Goal: Task Accomplishment & Management: Manage account settings

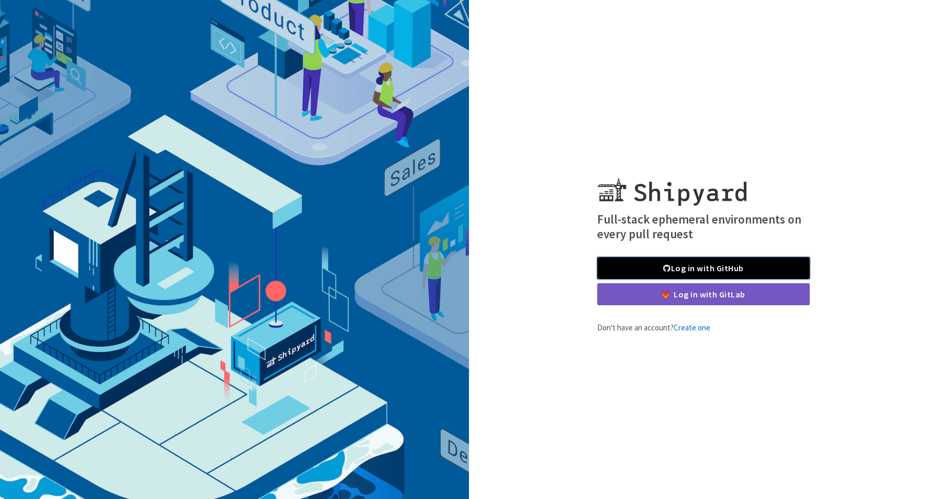
click at [698, 268] on link "Log in with GitHub" at bounding box center [703, 268] width 213 height 22
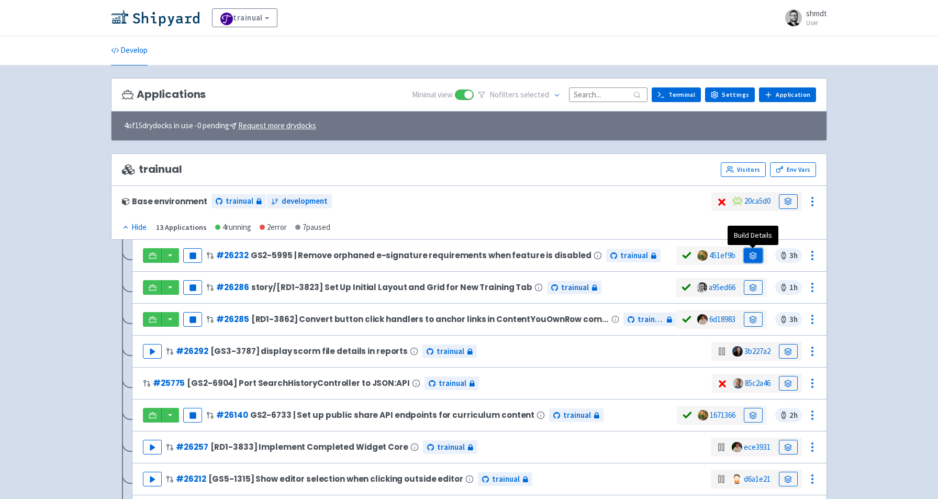
click at [754, 258] on icon at bounding box center [753, 259] width 7 height 2
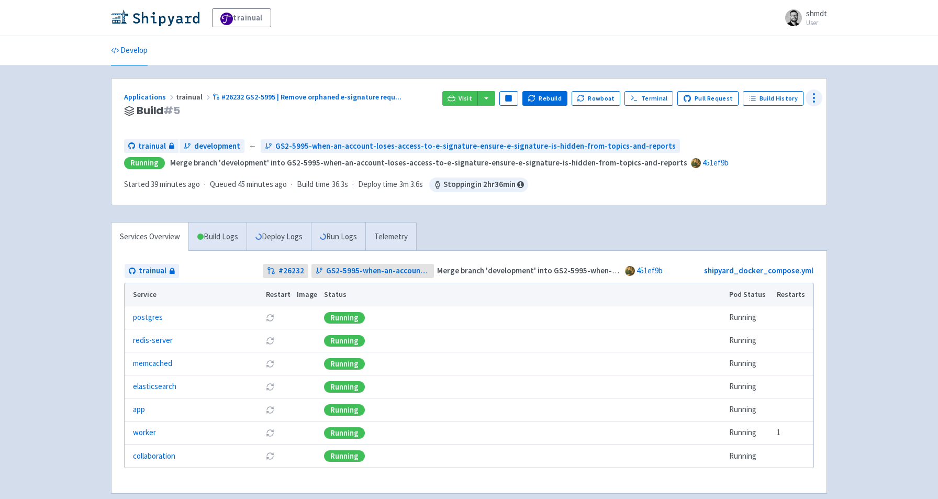
click at [811, 99] on icon at bounding box center [814, 98] width 13 height 13
click at [767, 176] on span "Env Vars" at bounding box center [754, 178] width 28 height 15
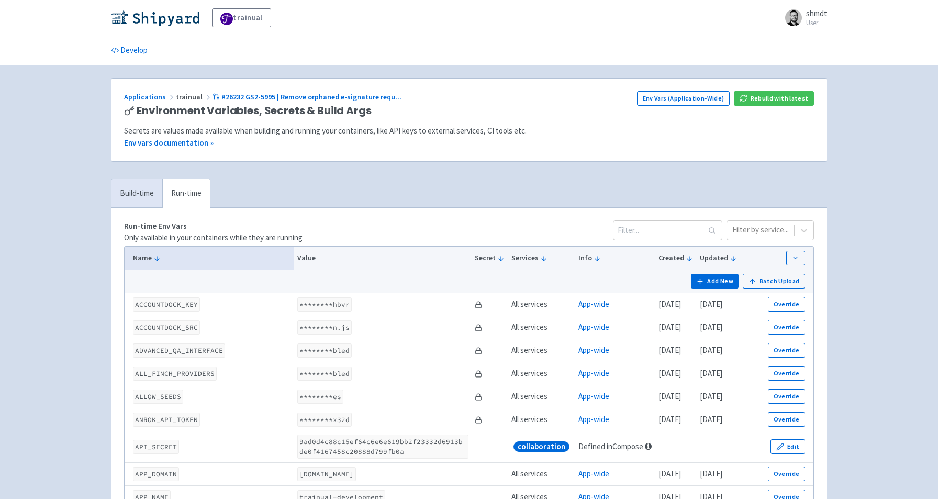
click at [668, 230] on input at bounding box center [667, 230] width 109 height 20
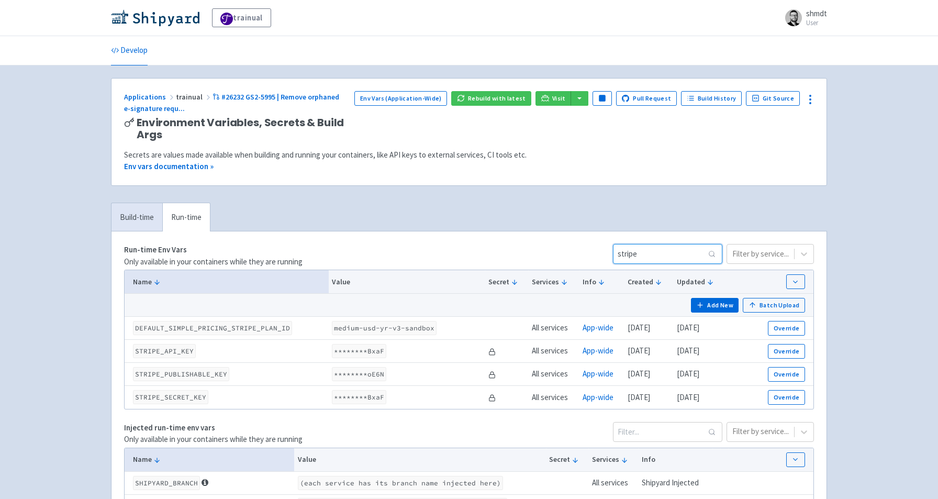
type input "stripe"
click at [725, 302] on button "Add New" at bounding box center [715, 305] width 48 height 15
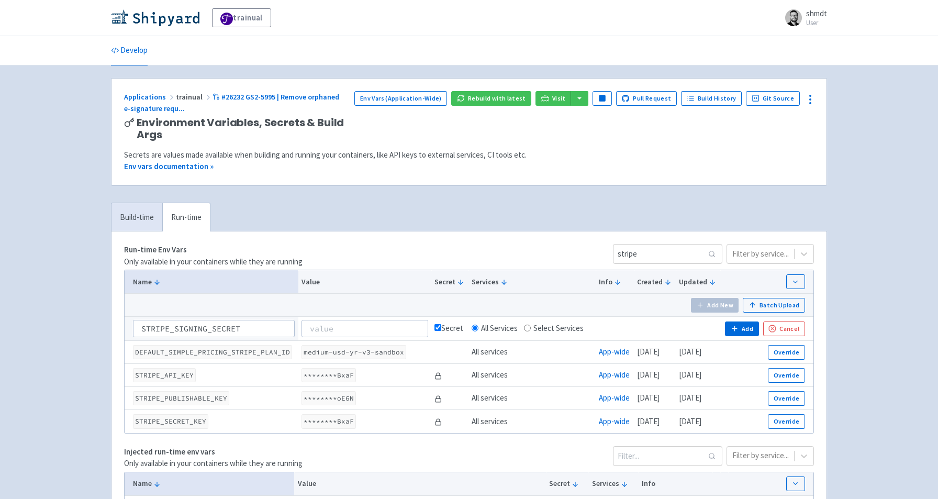
type input "STRIPE_SIGNING_SECRET"
click at [367, 327] on input at bounding box center [365, 328] width 126 height 17
paste input "whsec_CvXxqcKndCPCwoT82ivqkNZ1hdrHiAoG"
type input "whsec_CvXxqcKndCPCwoT82ivqkNZ1hdrHiAoG"
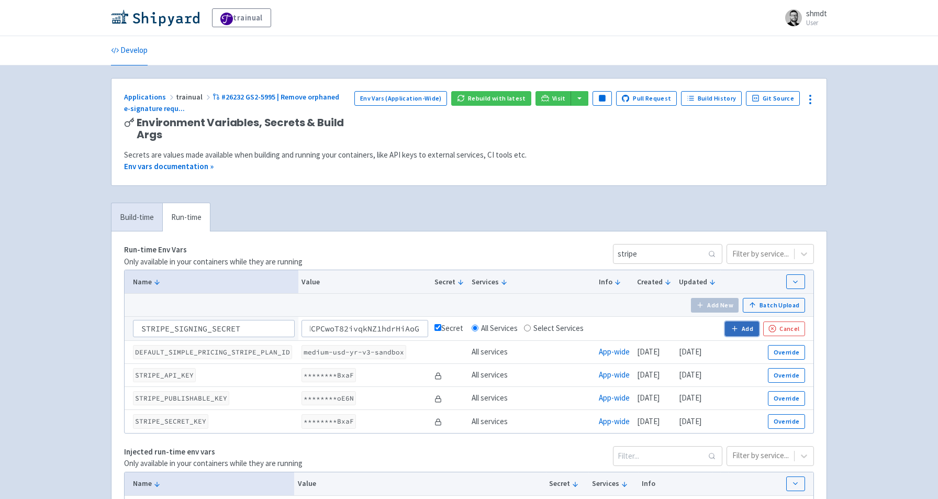
click at [740, 328] on button "Add" at bounding box center [742, 328] width 34 height 15
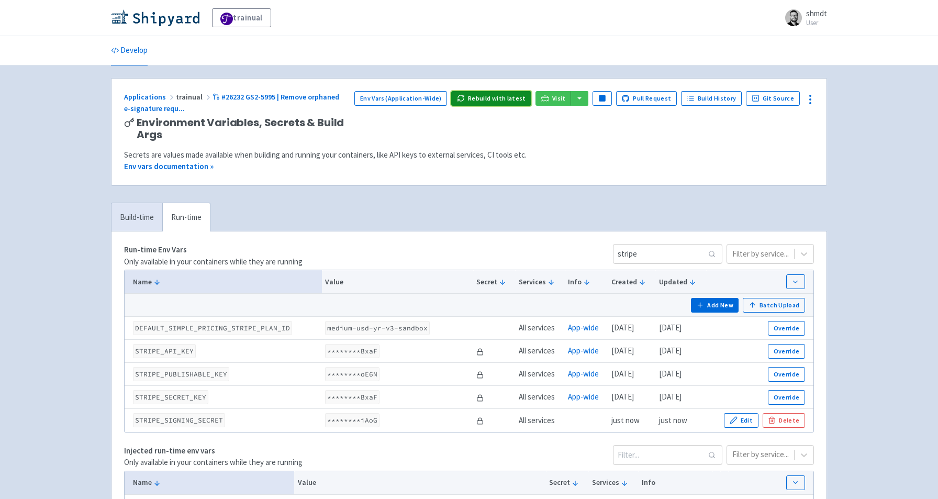
click at [493, 101] on button "Rebuild with latest" at bounding box center [491, 98] width 80 height 15
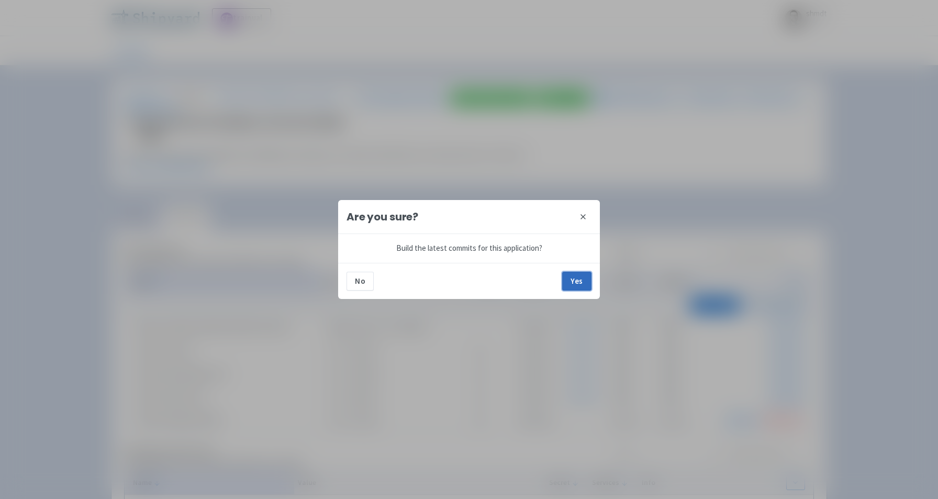
click at [589, 285] on button "Yes" at bounding box center [576, 281] width 29 height 19
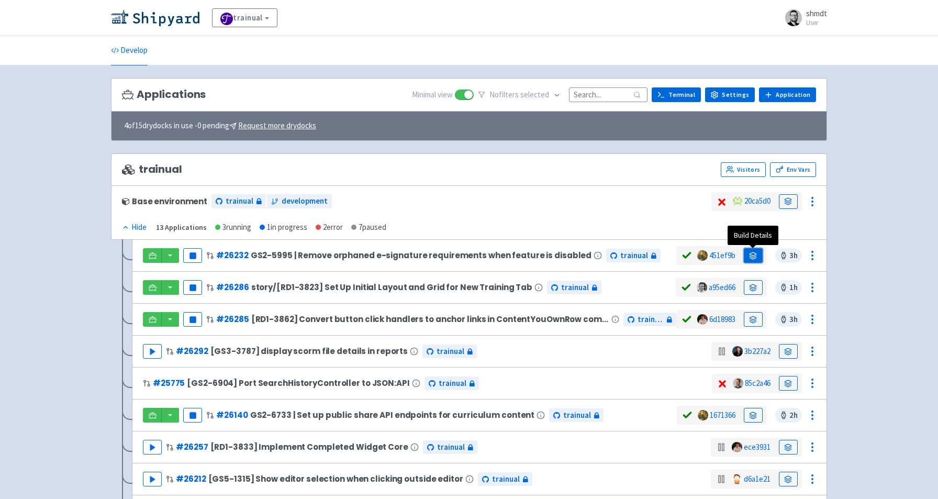
click at [759, 257] on link at bounding box center [753, 255] width 19 height 15
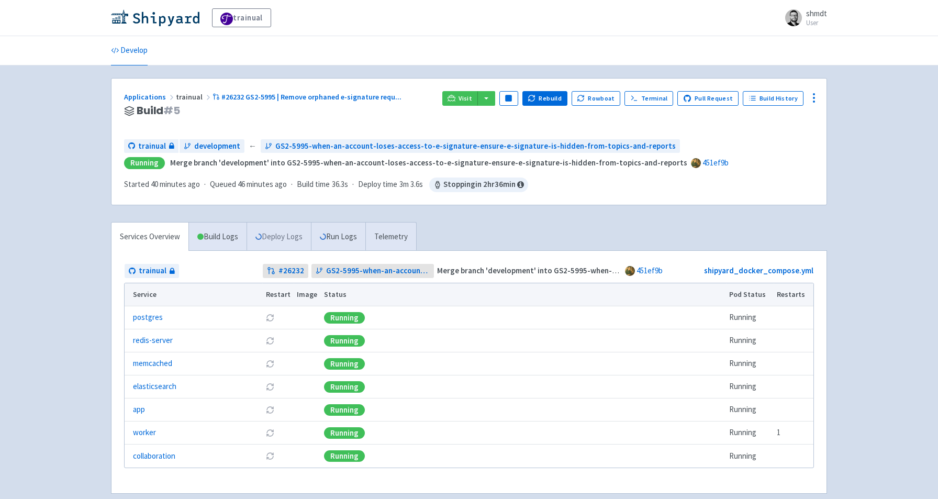
click at [286, 236] on link "Deploy Logs" at bounding box center [279, 237] width 64 height 29
click at [340, 231] on link "Run Logs" at bounding box center [338, 237] width 54 height 29
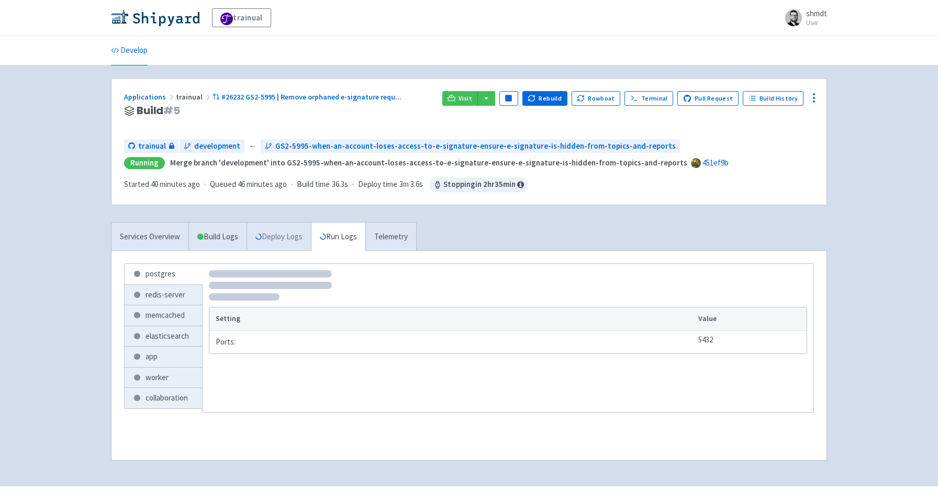
click at [290, 238] on link "Deploy Logs" at bounding box center [279, 237] width 64 height 29
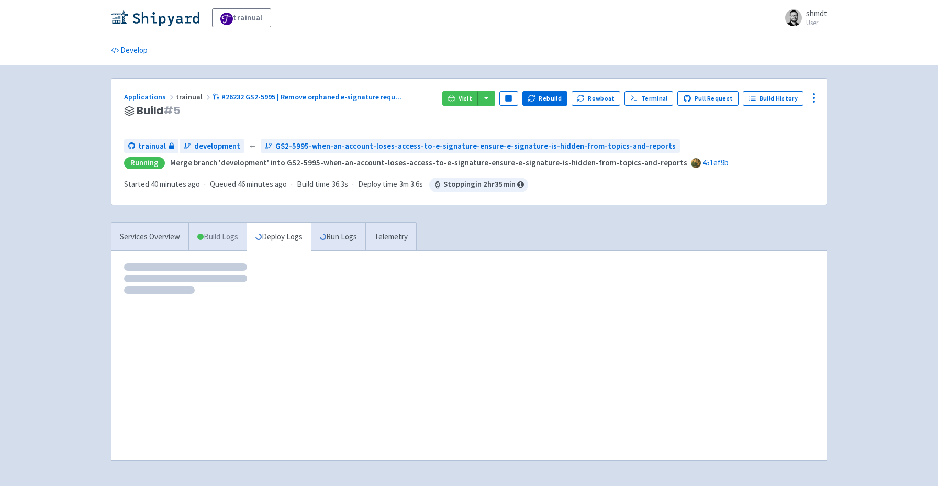
click at [214, 237] on link "Build Logs" at bounding box center [218, 237] width 58 height 29
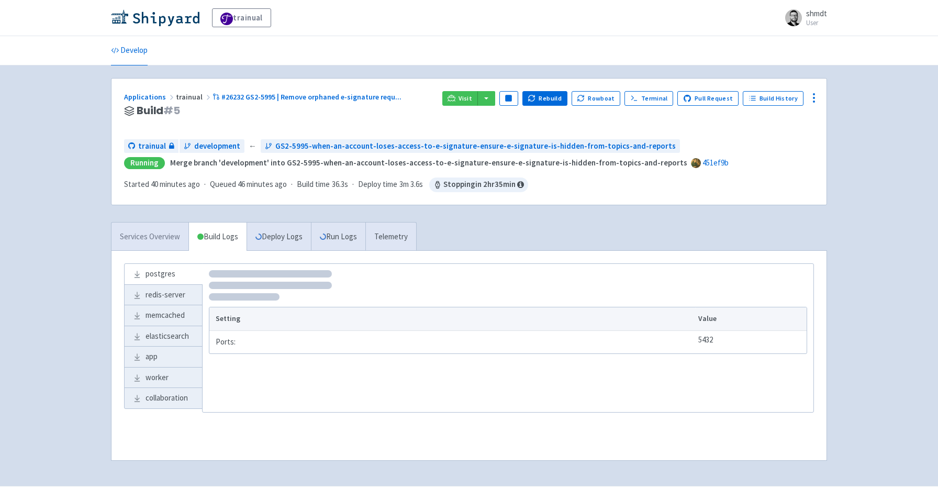
click at [148, 236] on link "Services Overview" at bounding box center [150, 237] width 77 height 29
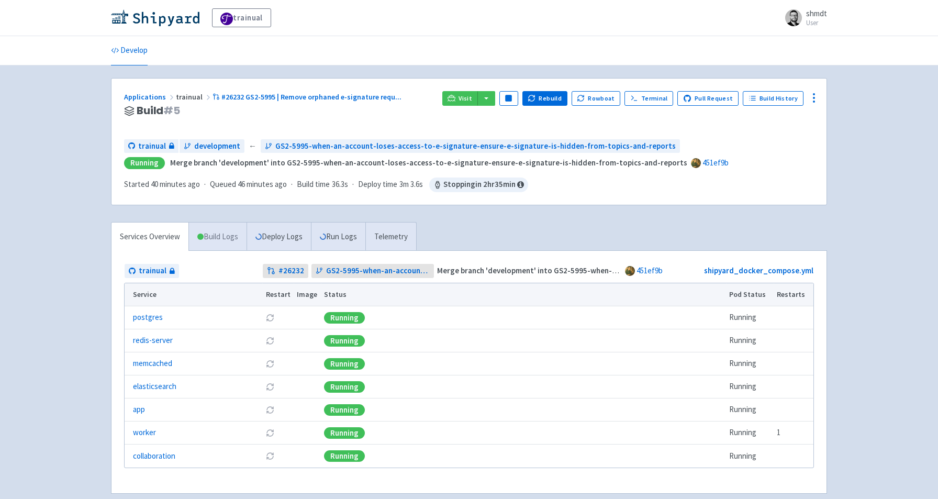
click at [207, 238] on link "Build Logs" at bounding box center [218, 237] width 58 height 29
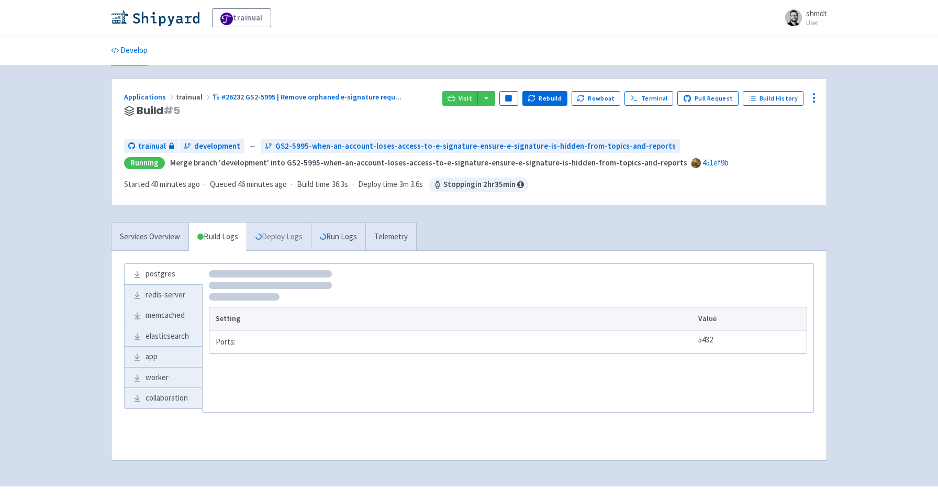
click at [284, 241] on link "Deploy Logs" at bounding box center [279, 237] width 64 height 29
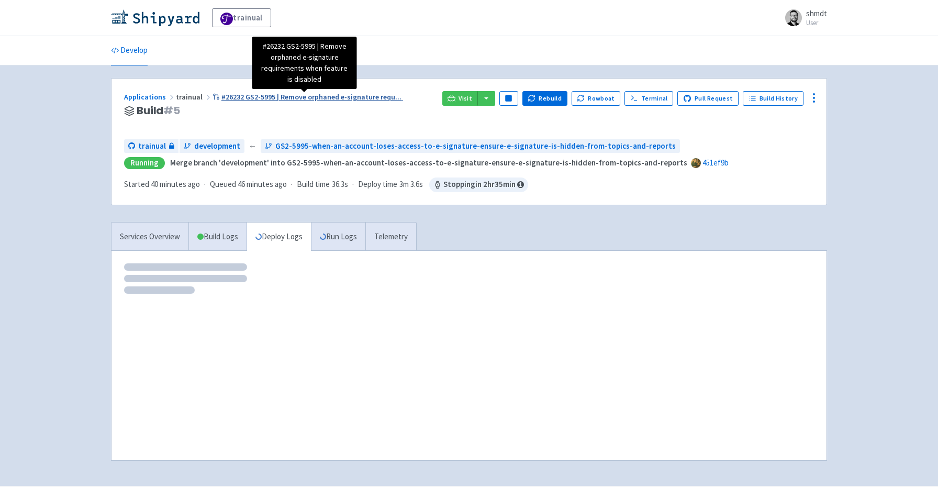
click at [302, 96] on span "#26232 GS2-5995 | Remove orphaned e-signature requ ..." at bounding box center [311, 96] width 180 height 9
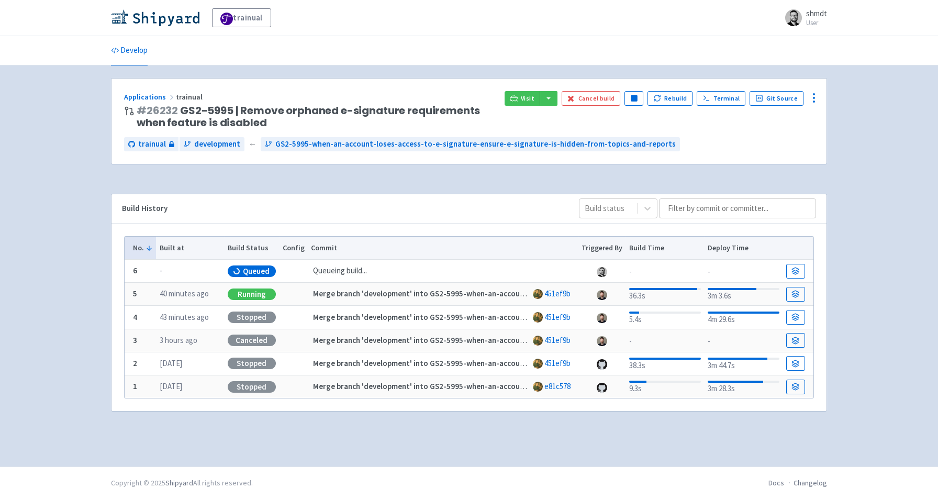
click at [501, 450] on div "Applications trainual # 26232 GS2-5995 | Remove orphaned e-signature requiremen…" at bounding box center [469, 266] width 716 height 376
